Goal: Communication & Community: Connect with others

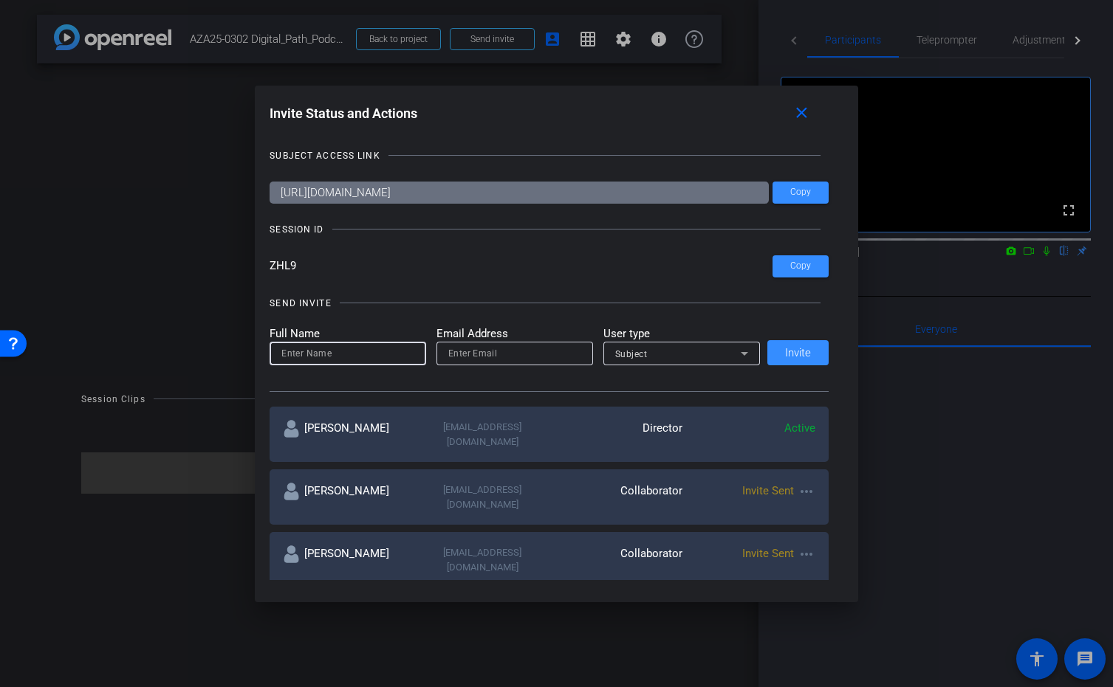
click at [391, 355] on input at bounding box center [347, 354] width 133 height 18
click at [486, 354] on input "email" at bounding box center [514, 354] width 133 height 18
paste input "[EMAIL_ADDRESS][DOMAIN_NAME]"
type input "[EMAIL_ADDRESS][DOMAIN_NAME]"
click at [371, 357] on input at bounding box center [347, 354] width 133 height 18
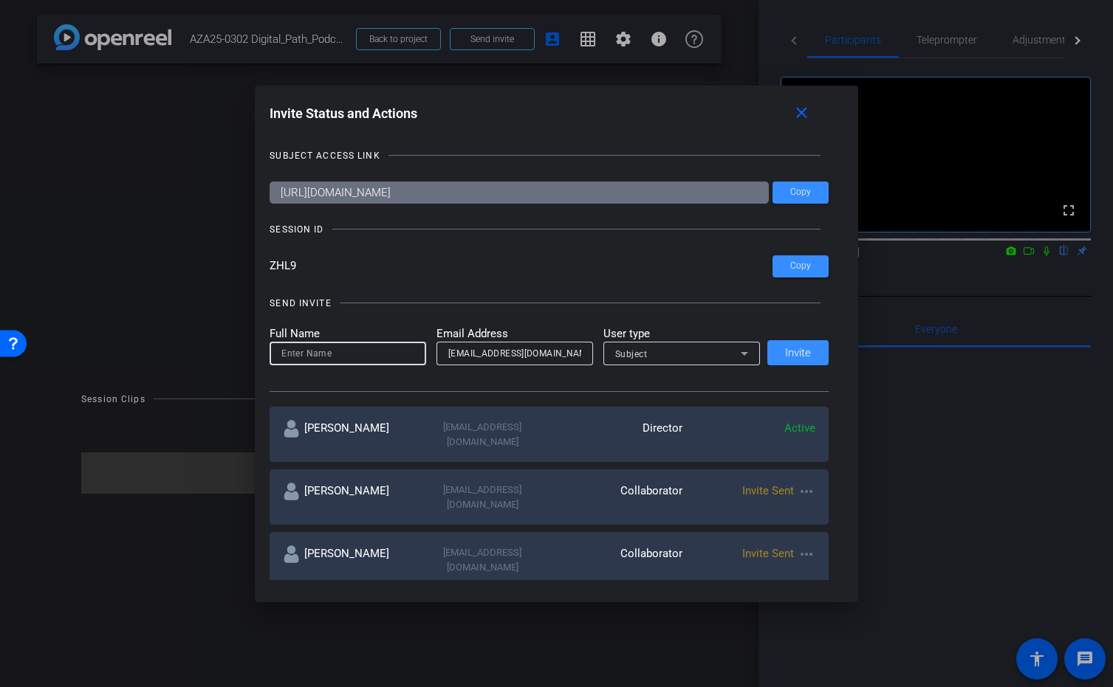
click at [369, 357] on input at bounding box center [347, 354] width 133 height 18
paste input "[PERSON_NAME], MD"
type input "[PERSON_NAME], MD"
click at [804, 351] on span "Invite" at bounding box center [798, 353] width 26 height 11
click at [540, 353] on input "email" at bounding box center [514, 354] width 133 height 18
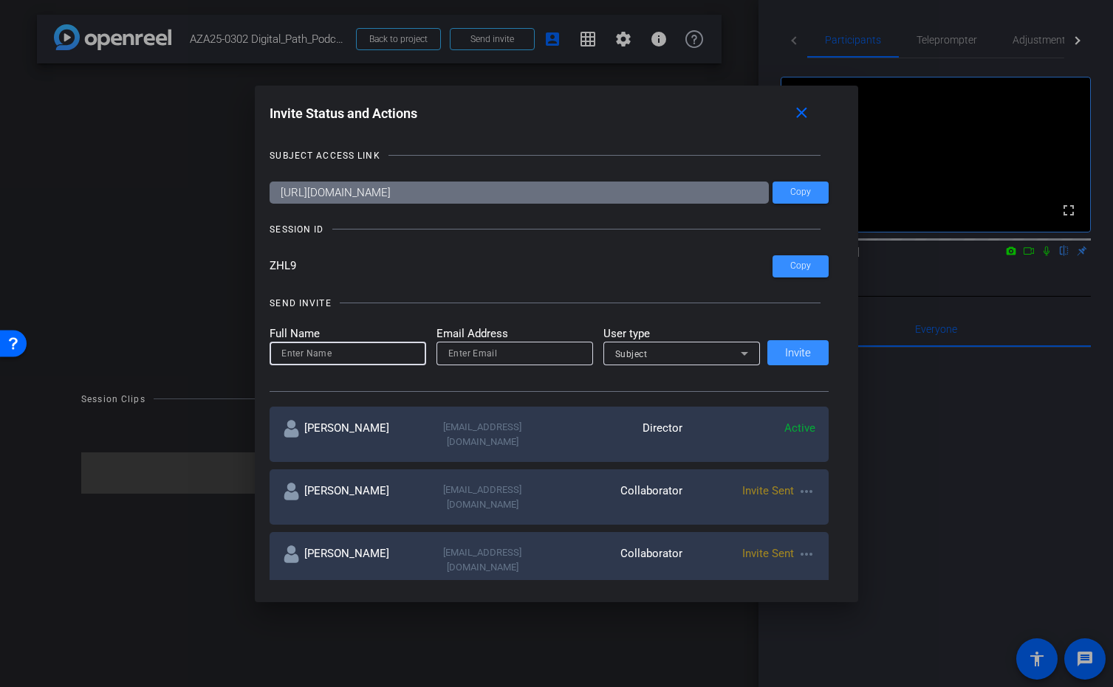
click at [386, 360] on input at bounding box center [347, 354] width 133 height 18
click at [512, 354] on input "email" at bounding box center [514, 354] width 133 height 18
paste input "[PERSON_NAME][EMAIL_ADDRESS][DOMAIN_NAME]"
type input "[PERSON_NAME][EMAIL_ADDRESS][DOMAIN_NAME]"
click at [376, 356] on input at bounding box center [347, 354] width 133 height 18
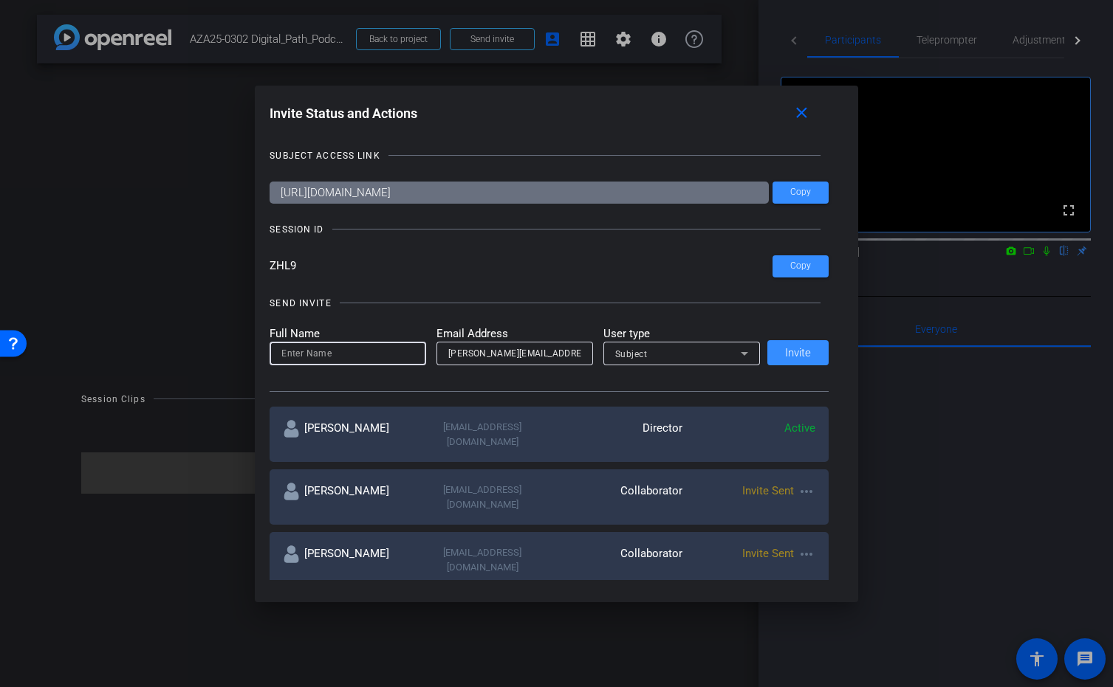
paste input "[PERSON_NAME]"
type input "[PERSON_NAME]"
click at [803, 355] on span "Invite" at bounding box center [798, 353] width 26 height 11
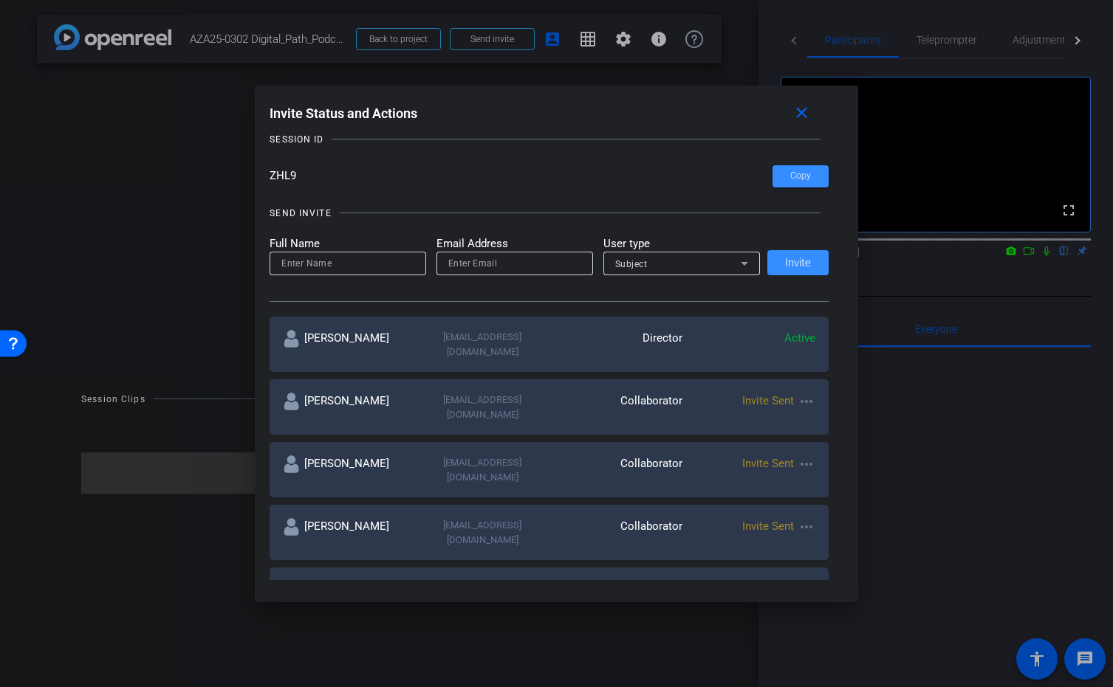
scroll to position [89, 0]
drag, startPoint x: 416, startPoint y: 109, endPoint x: 682, endPoint y: 62, distance: 270.0
click at [643, 69] on div "Invite Status and Actions close SUBJECT ACCESS LINK [URL][DOMAIN_NAME] Copy SES…" at bounding box center [556, 343] width 1113 height 687
